Goal: Information Seeking & Learning: Check status

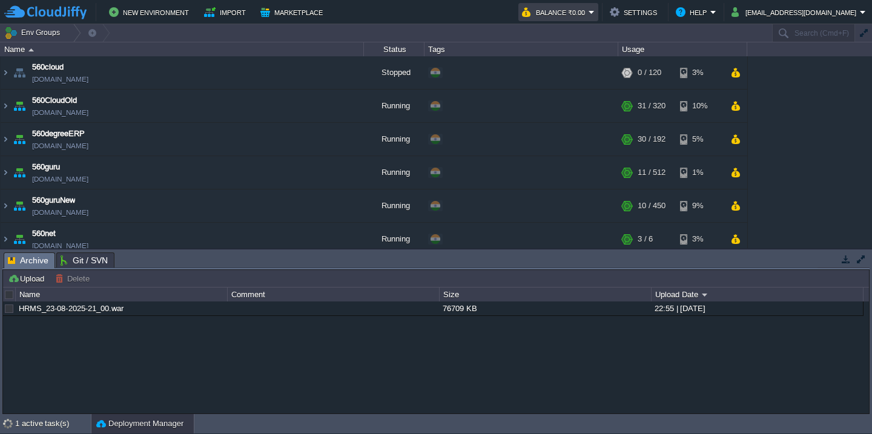
click at [589, 13] on button "Balance ₹0.00" at bounding box center [555, 12] width 67 height 15
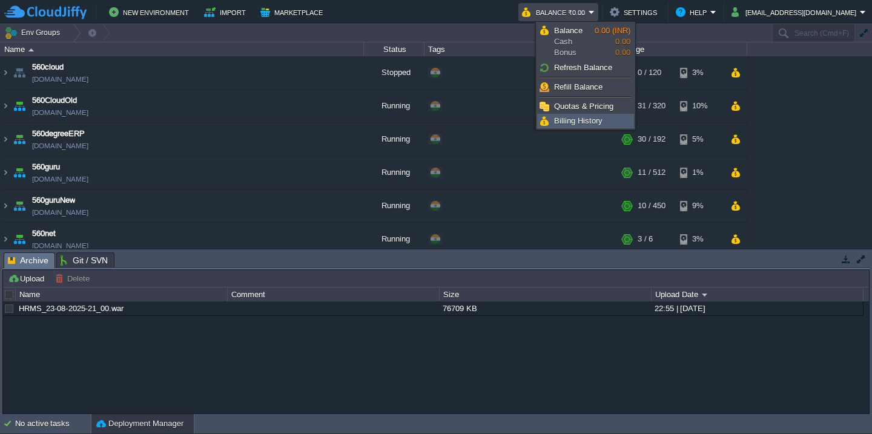
click at [587, 122] on span "Billing History" at bounding box center [578, 120] width 48 height 9
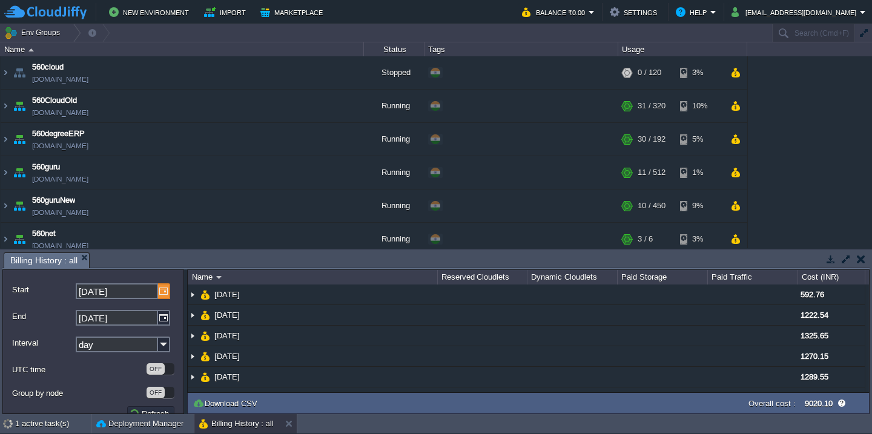
click at [165, 292] on img at bounding box center [164, 291] width 12 height 16
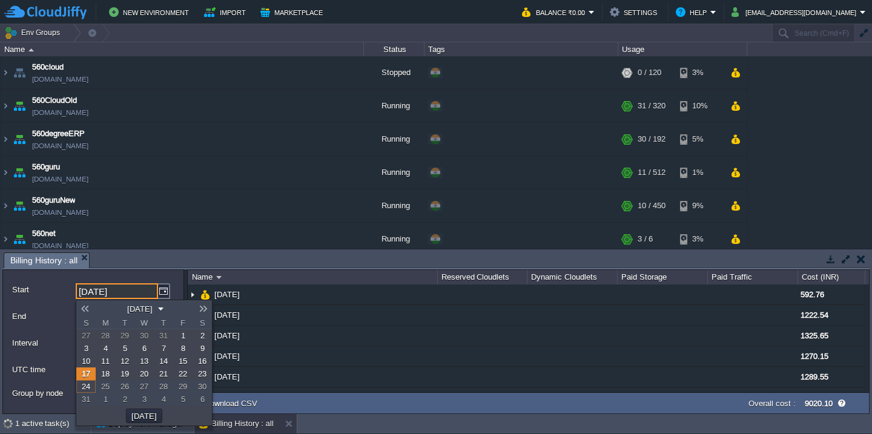
click at [181, 337] on span "1" at bounding box center [183, 335] width 4 height 9
type input "01-08-2025"
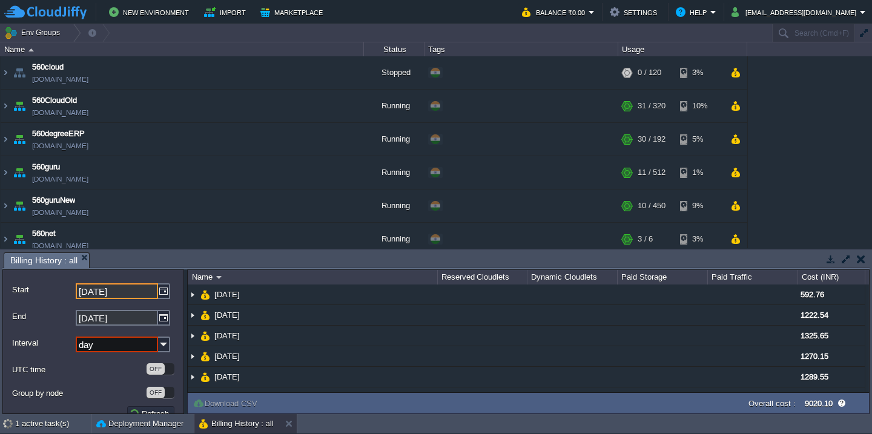
click at [144, 346] on input "day" at bounding box center [117, 345] width 82 height 16
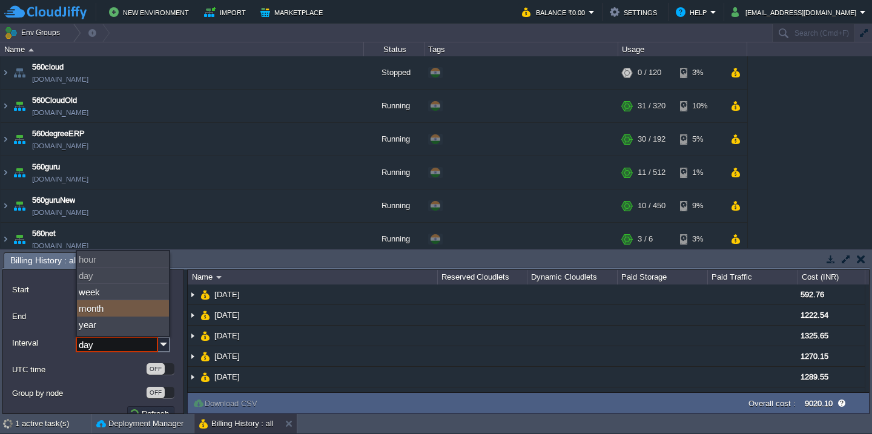
click at [115, 303] on div "month" at bounding box center [123, 308] width 92 height 16
type input "month"
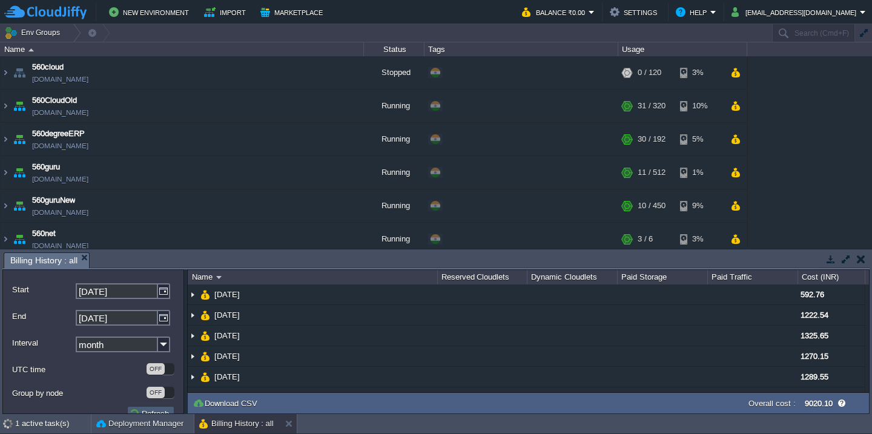
click at [130, 411] on button "Refresh" at bounding box center [151, 413] width 44 height 11
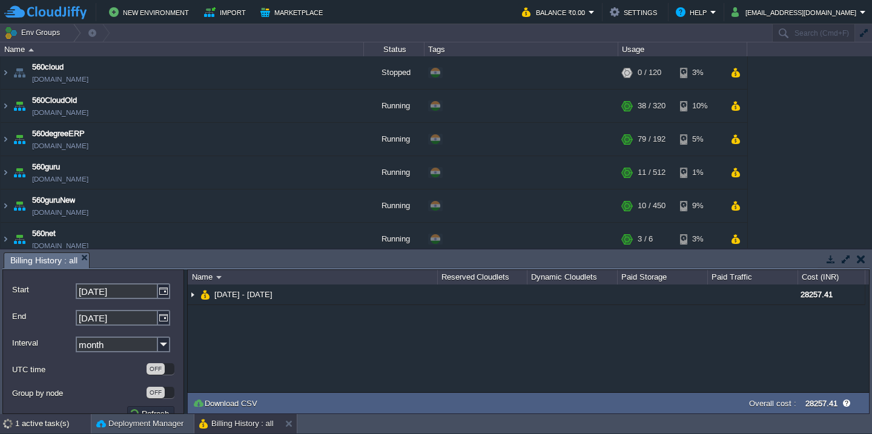
click at [57, 422] on div "1 active task(s)" at bounding box center [53, 423] width 76 height 19
